Goal: Task Accomplishment & Management: Complete application form

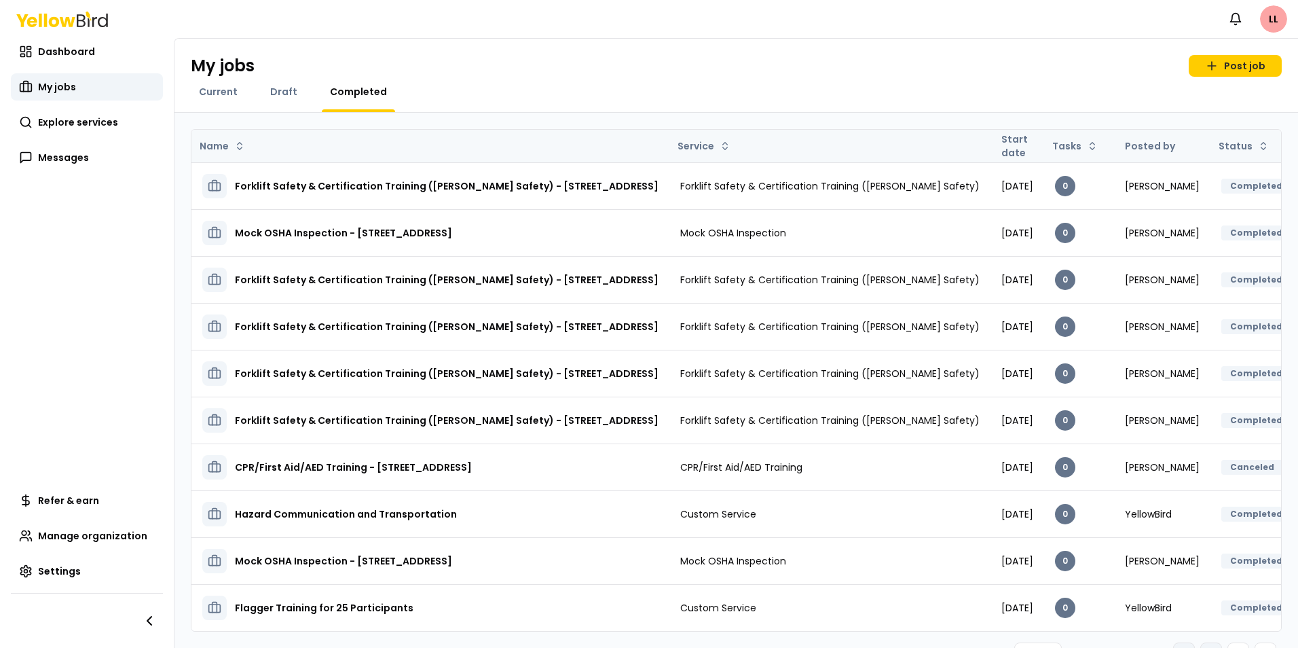
drag, startPoint x: 69, startPoint y: 86, endPoint x: 377, endPoint y: 131, distance: 311.4
click at [69, 86] on span "My jobs" at bounding box center [57, 87] width 38 height 14
click at [54, 50] on span "Dashboard" at bounding box center [66, 52] width 57 height 14
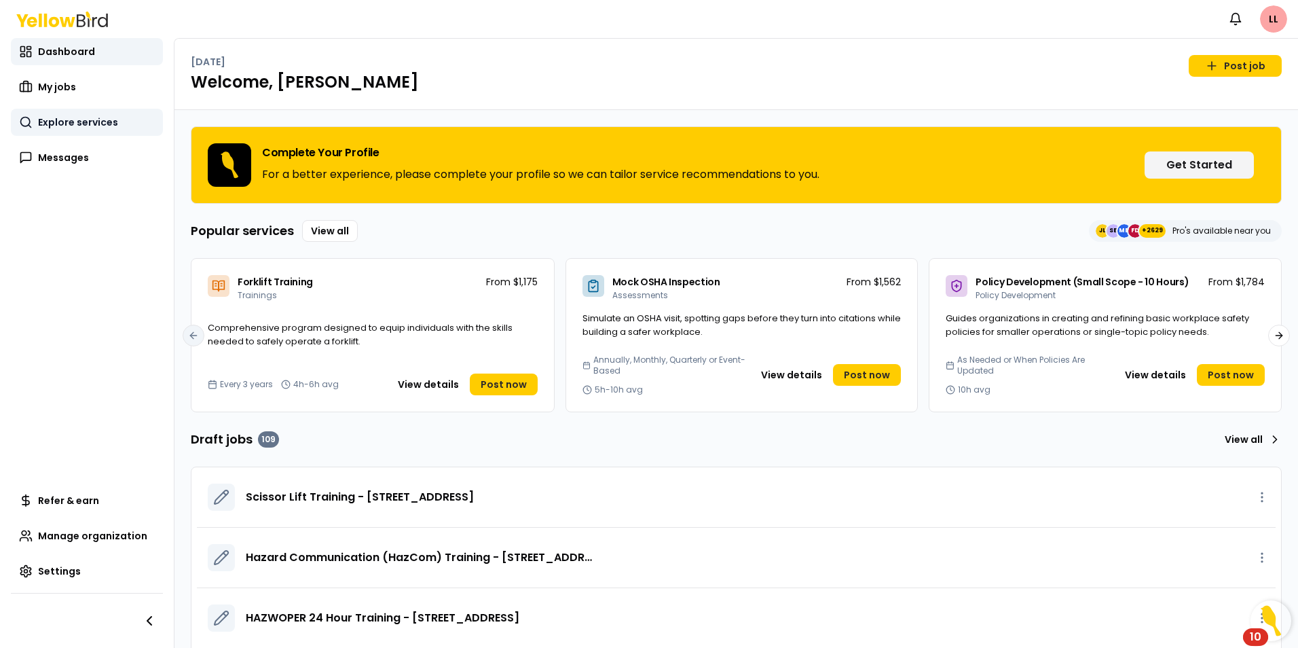
click at [54, 113] on link "Explore services" at bounding box center [87, 122] width 152 height 27
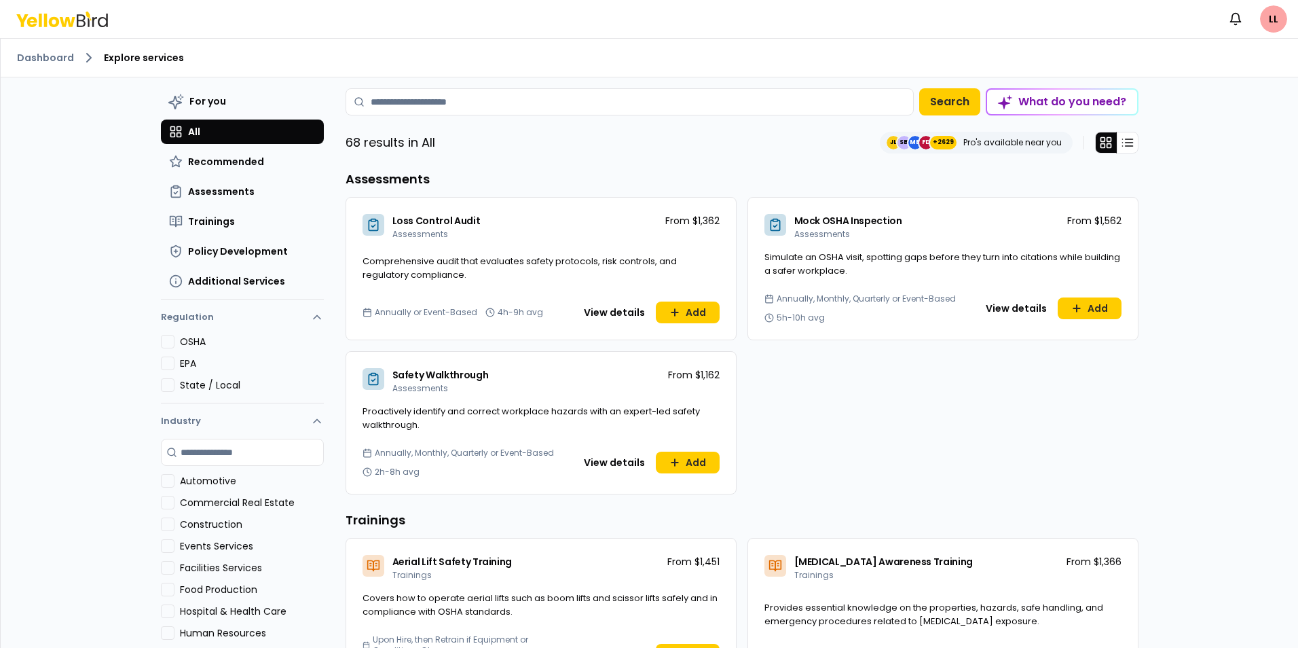
drag, startPoint x: 389, startPoint y: 100, endPoint x: 413, endPoint y: 73, distance: 36.5
click at [389, 100] on input at bounding box center [629, 101] width 568 height 27
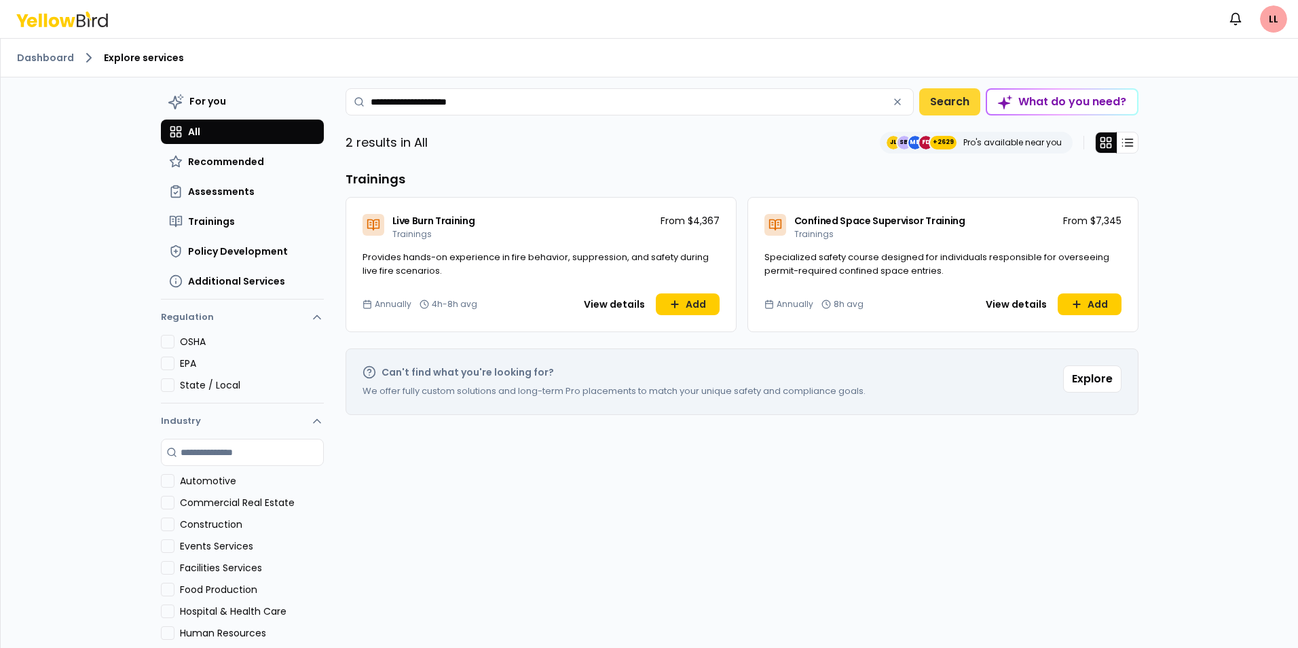
click at [932, 96] on button "Search" at bounding box center [949, 101] width 61 height 27
click at [935, 95] on button "Search" at bounding box center [949, 101] width 61 height 27
type input "**********"
drag, startPoint x: 502, startPoint y: 100, endPoint x: 328, endPoint y: 107, distance: 173.9
click at [328, 107] on div "**********" at bounding box center [649, 382] width 977 height 610
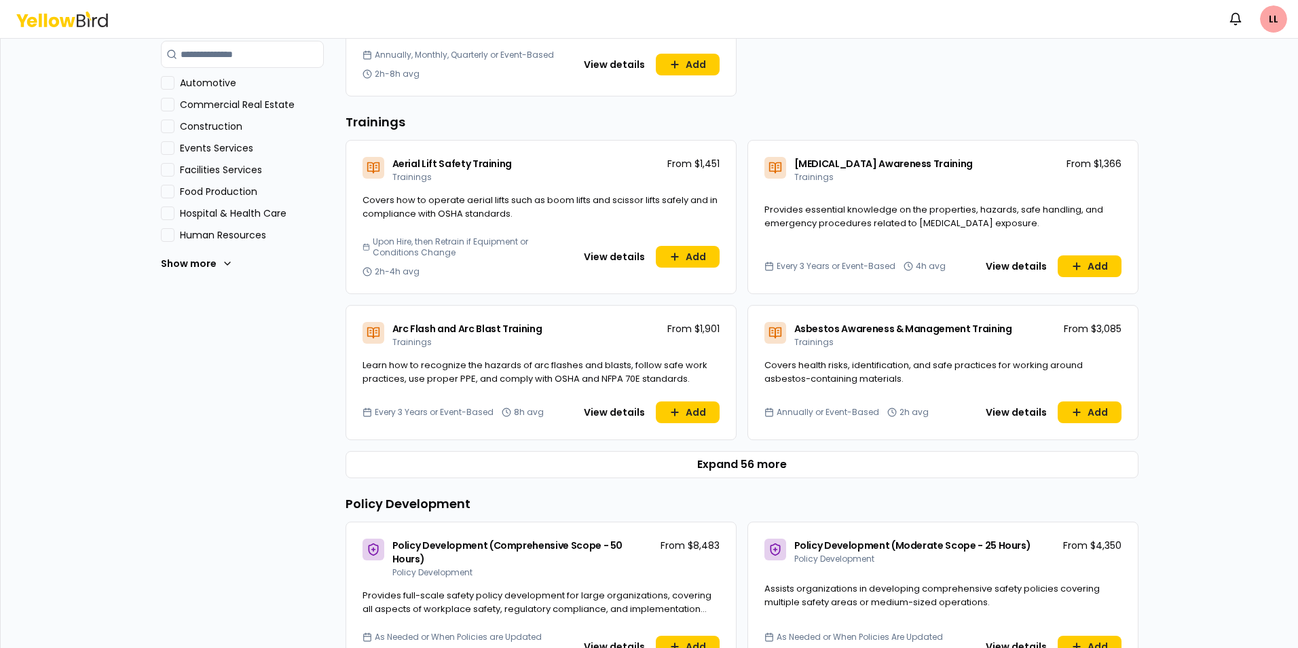
scroll to position [407, 0]
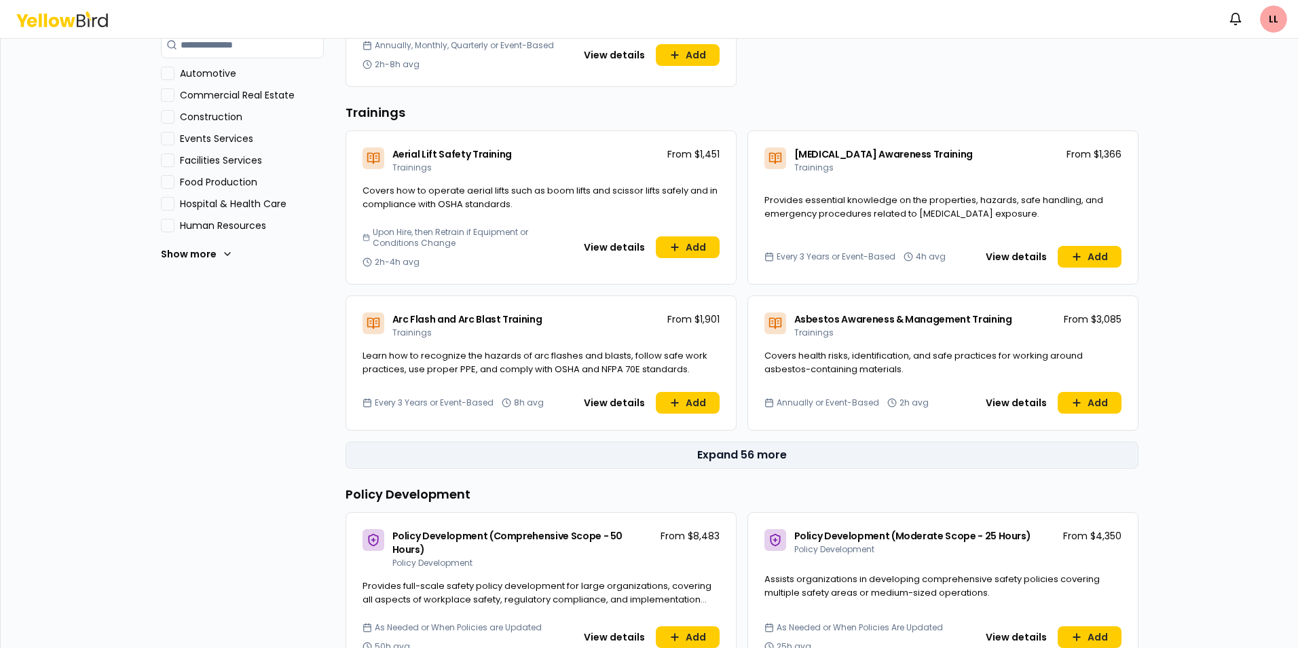
click at [757, 449] on button "Expand 56 more" at bounding box center [741, 454] width 793 height 27
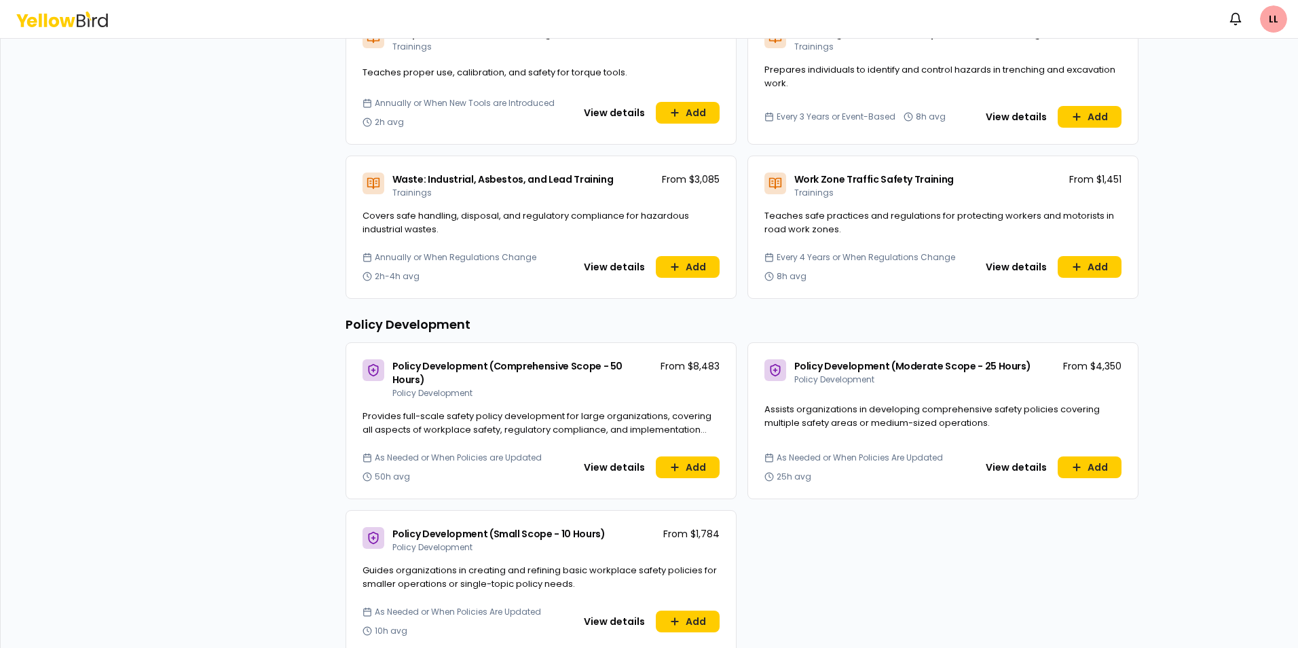
scroll to position [4887, 0]
